Goal: Information Seeking & Learning: Learn about a topic

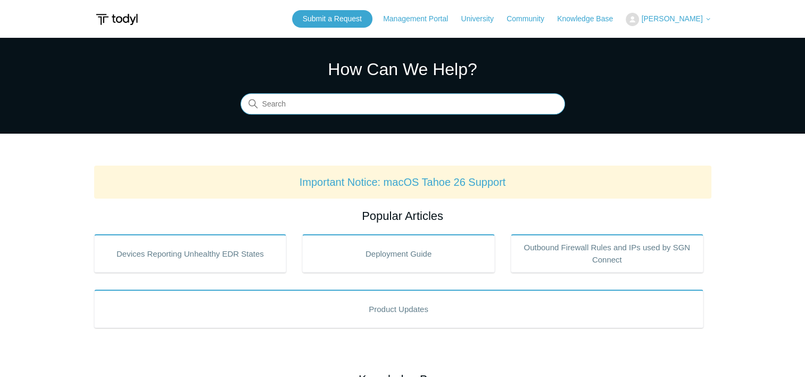
click at [402, 113] on input "Search" at bounding box center [403, 104] width 325 height 21
type input "sase"
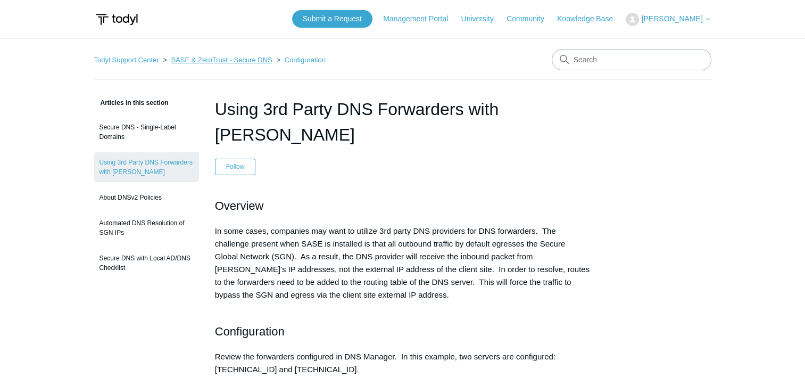
click at [199, 56] on link "SASE & ZeroTrust - Secure DNS" at bounding box center [221, 60] width 101 height 8
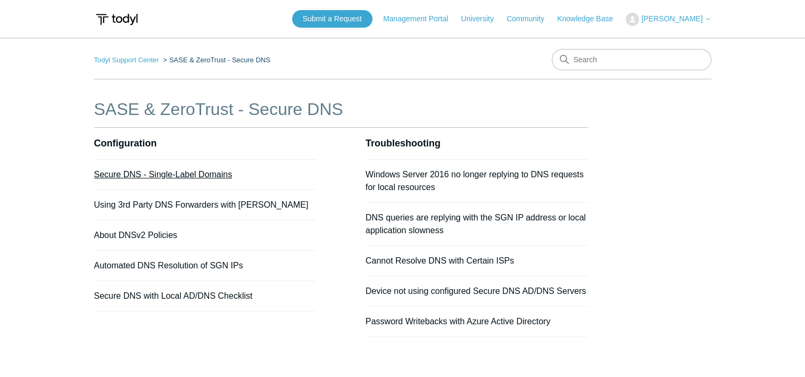
click at [229, 176] on link "Secure DNS - Single-Label Domains" at bounding box center [163, 174] width 138 height 9
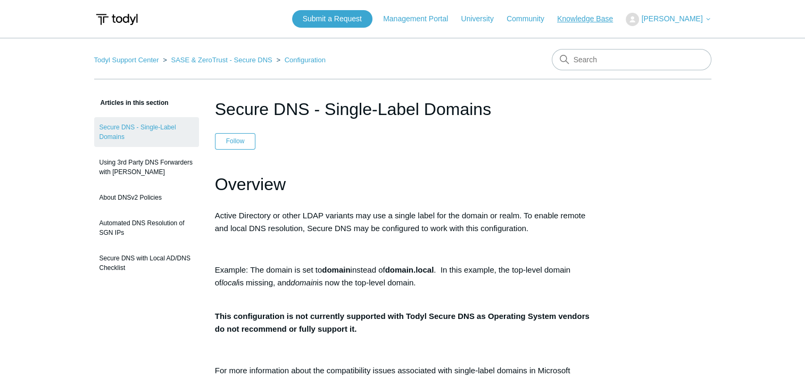
click at [603, 18] on link "Knowledge Base" at bounding box center [590, 18] width 67 height 11
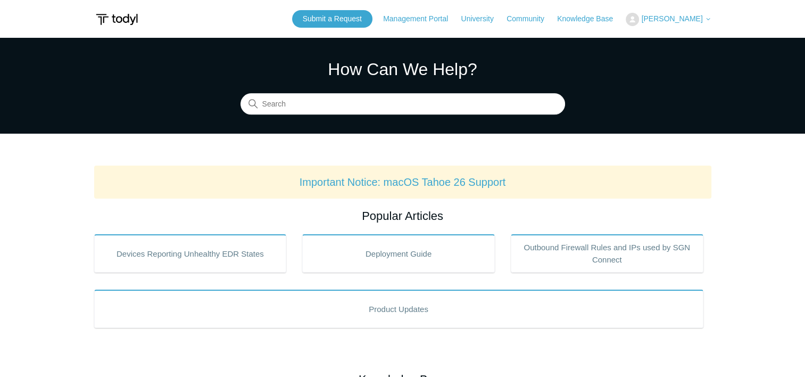
click at [697, 22] on span "[PERSON_NAME]" at bounding box center [671, 18] width 61 height 9
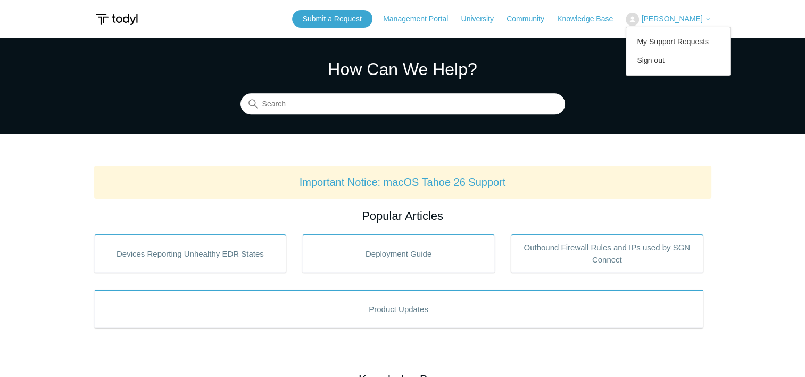
click at [602, 20] on link "Knowledge Base" at bounding box center [590, 18] width 67 height 11
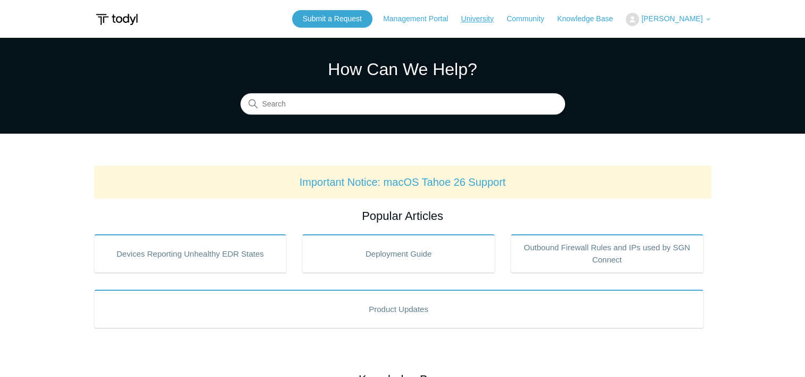
click at [497, 23] on link "University" at bounding box center [482, 18] width 43 height 11
